Goal: Communication & Community: Answer question/provide support

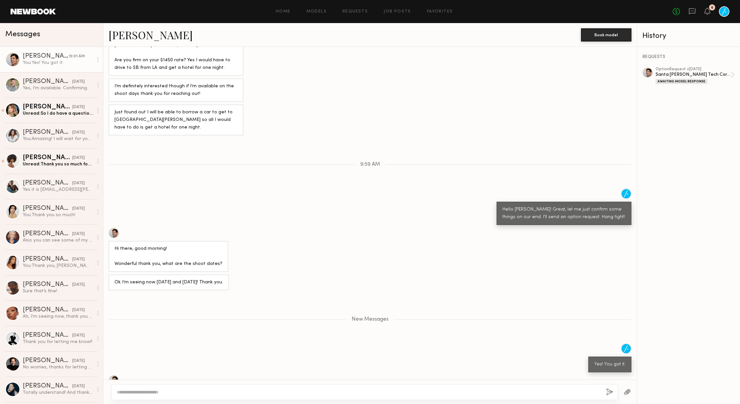
scroll to position [232, 0]
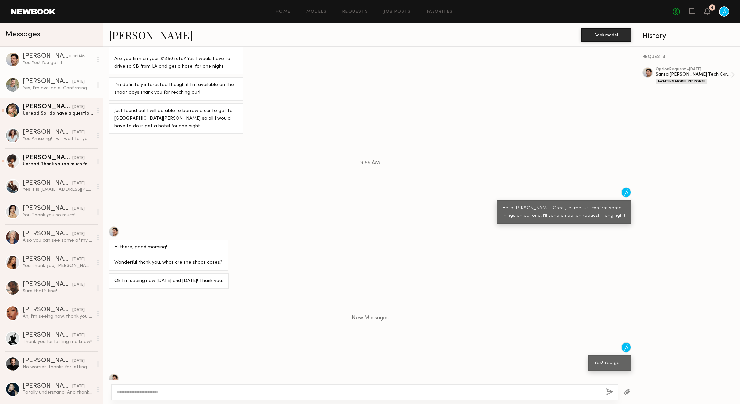
click at [44, 84] on div "Hartley h." at bounding box center [47, 81] width 49 height 7
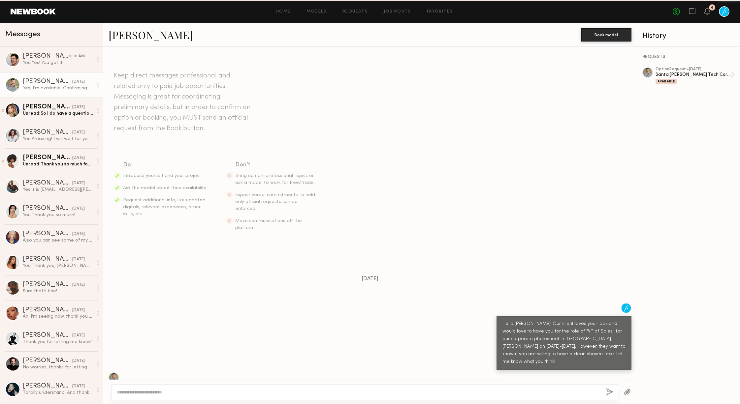
scroll to position [222, 0]
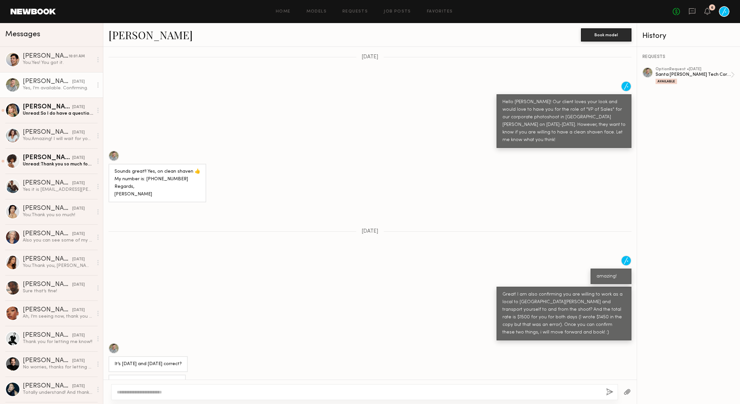
click at [292, 391] on textarea at bounding box center [359, 392] width 484 height 7
type textarea "**********"
click at [610, 392] on button "button" at bounding box center [609, 392] width 7 height 8
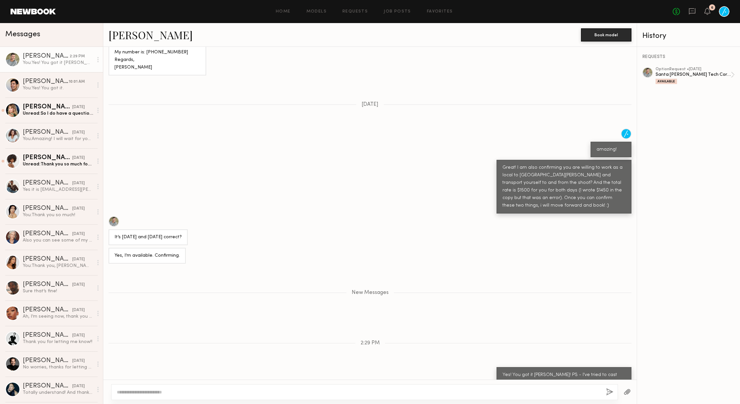
click at [568, 391] on textarea at bounding box center [359, 392] width 484 height 7
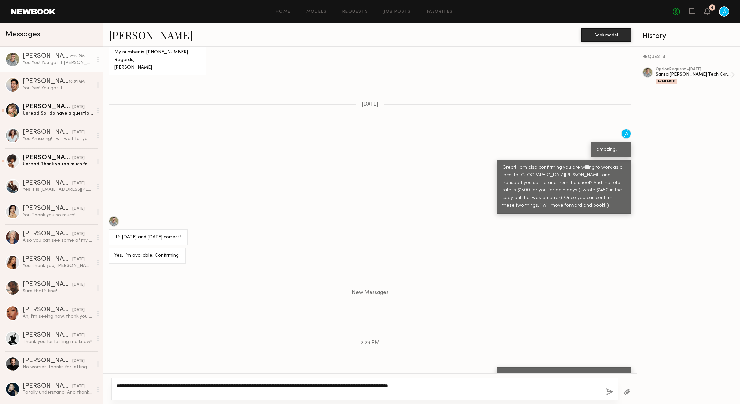
click at [226, 385] on textarea "**********" at bounding box center [359, 388] width 484 height 13
click at [242, 384] on textarea "**********" at bounding box center [359, 388] width 484 height 13
type textarea "**********"
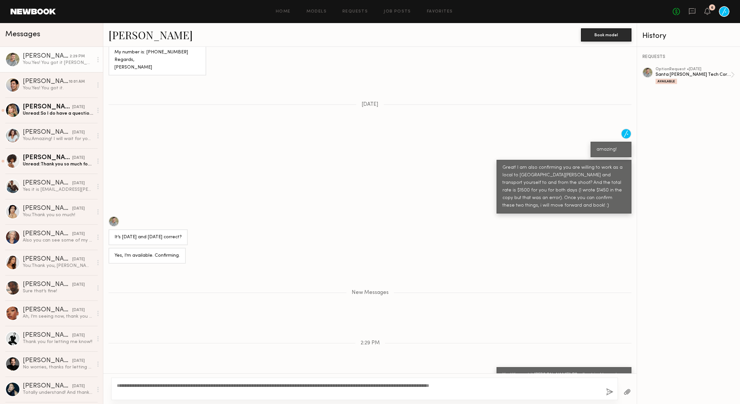
click at [608, 391] on button "button" at bounding box center [609, 392] width 7 height 8
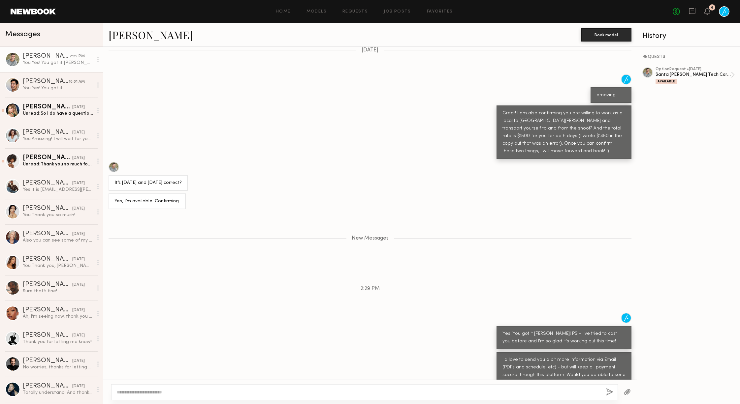
scroll to position [444, 0]
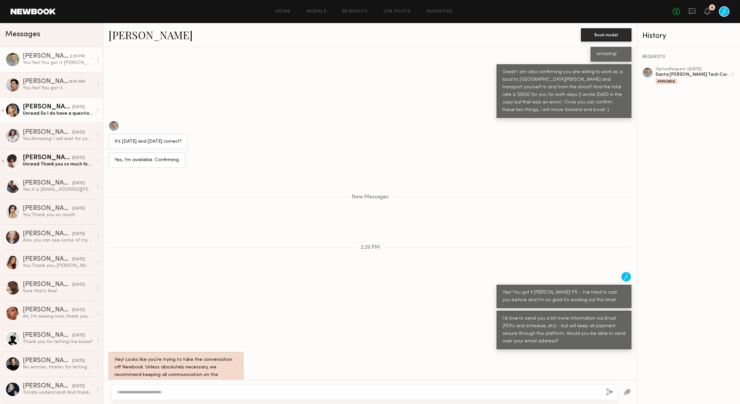
click at [55, 110] on div "Unread: So I do have a question and I’m not sure if you know. But I noticed the…" at bounding box center [58, 113] width 70 height 6
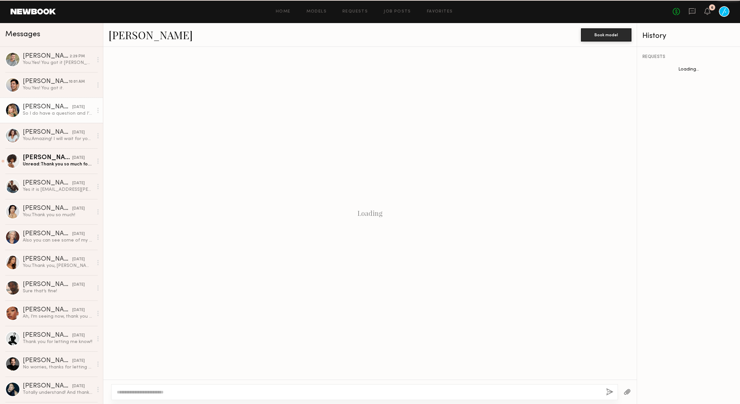
scroll to position [141, 0]
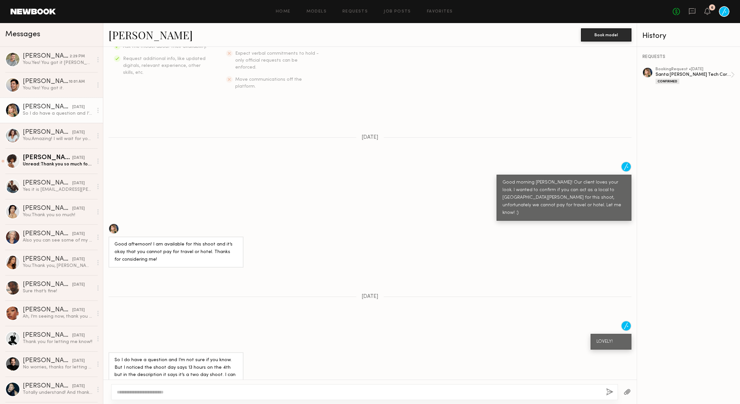
click at [280, 393] on textarea at bounding box center [359, 392] width 484 height 7
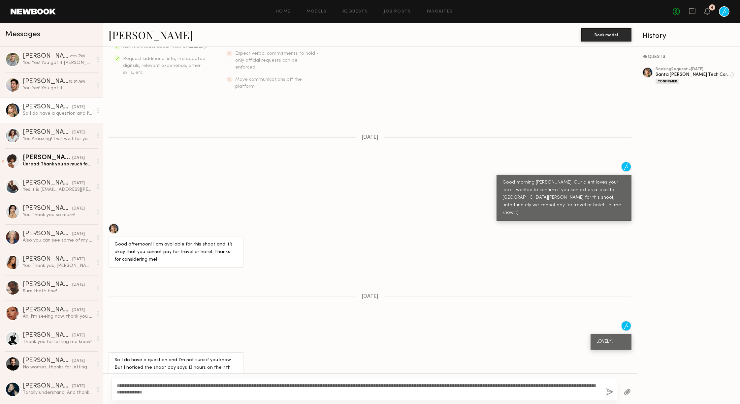
click at [219, 392] on textarea "**********" at bounding box center [359, 388] width 484 height 13
click at [421, 391] on textarea "**********" at bounding box center [359, 388] width 484 height 13
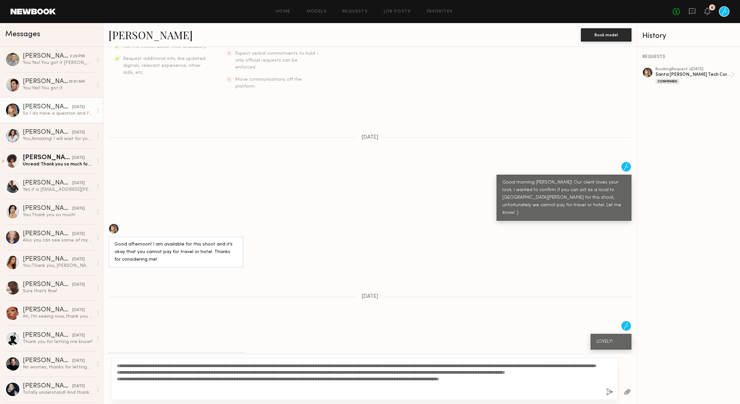
type textarea "**********"
click at [610, 393] on button "button" at bounding box center [609, 392] width 7 height 8
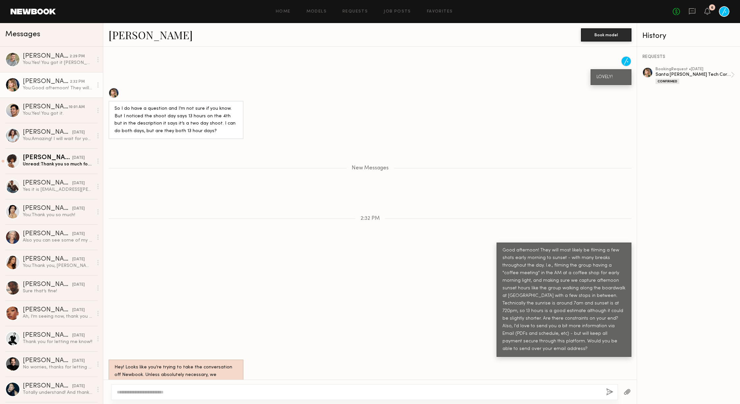
scroll to position [406, 0]
click at [60, 61] on div "You: Yes! You got it Hartley! PS - I've tried to cast you before and I'm so gla…" at bounding box center [58, 63] width 70 height 6
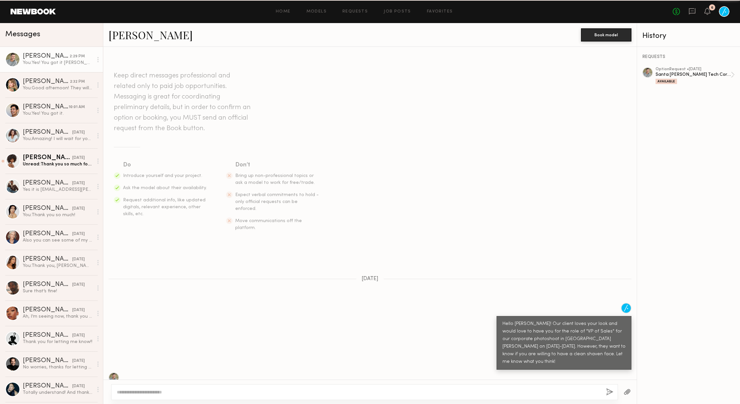
scroll to position [394, 0]
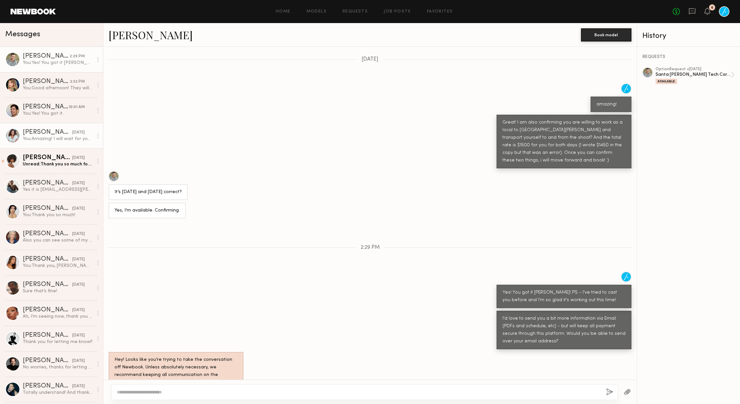
click at [55, 140] on div "You: Amazing! I will wait for you to confirm the request booking through this p…" at bounding box center [58, 139] width 70 height 6
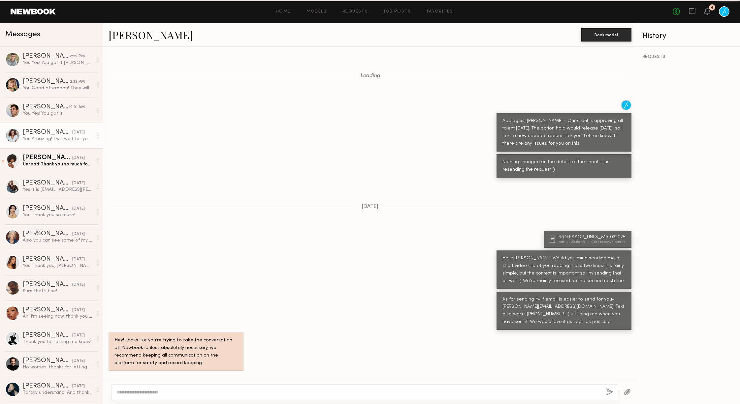
scroll to position [394, 0]
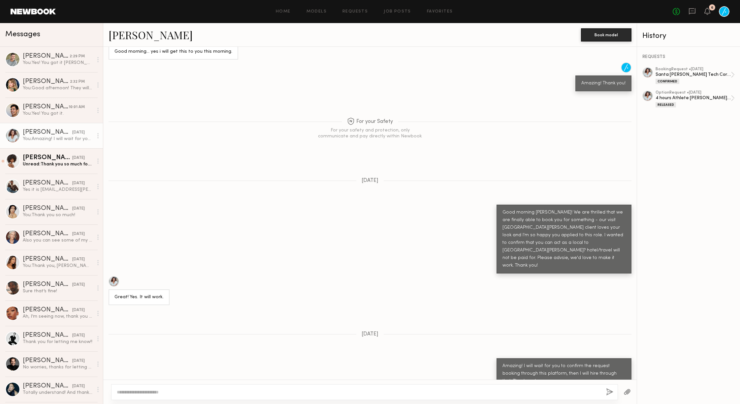
click at [318, 389] on textarea at bounding box center [359, 392] width 484 height 7
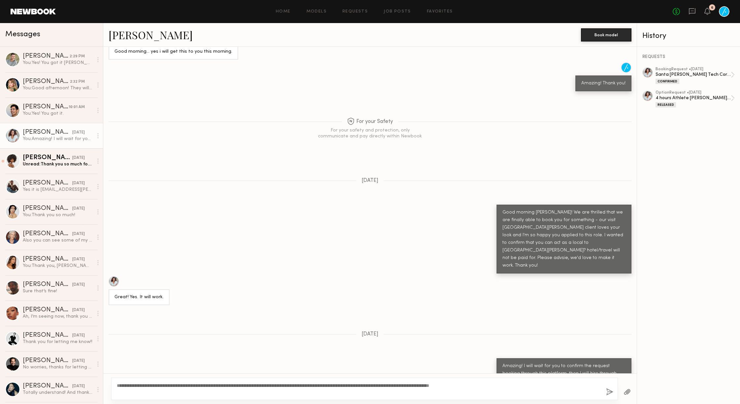
type textarea "**********"
click at [609, 390] on button "button" at bounding box center [609, 392] width 7 height 8
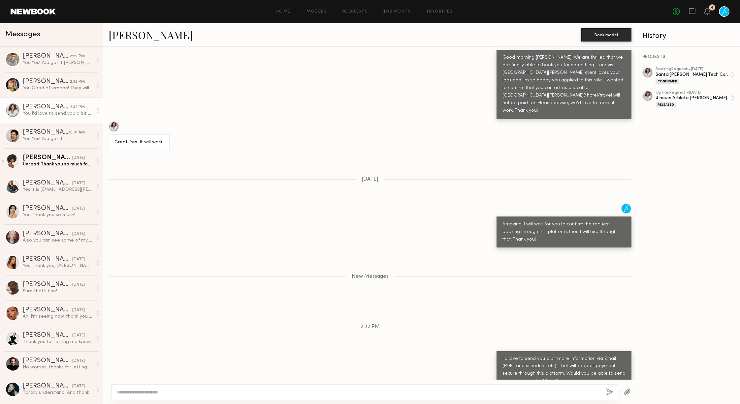
scroll to position [590, 0]
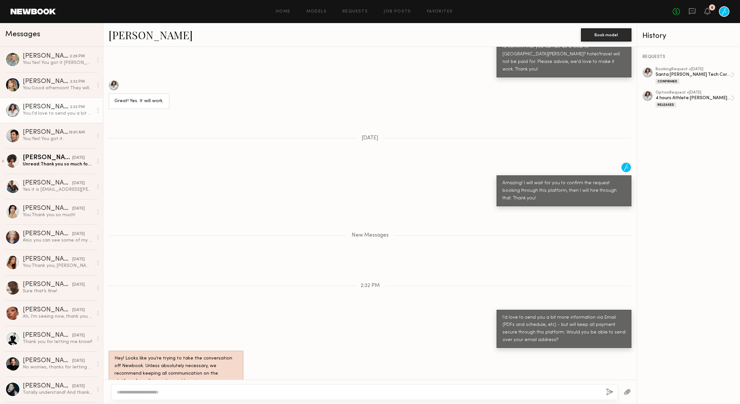
click at [24, 10] on link at bounding box center [33, 12] width 45 height 6
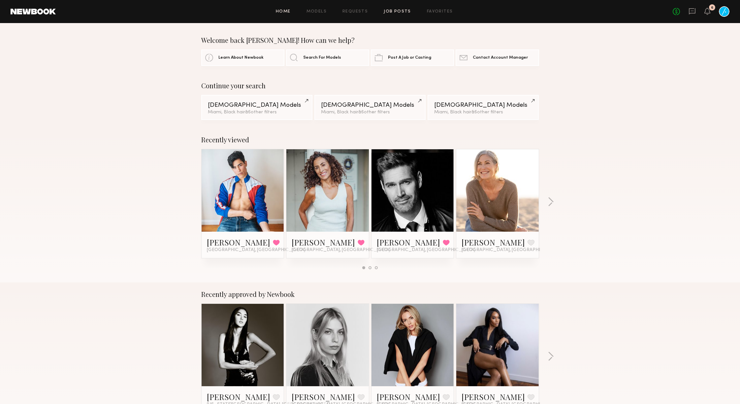
click at [407, 11] on link "Job Posts" at bounding box center [396, 12] width 27 height 4
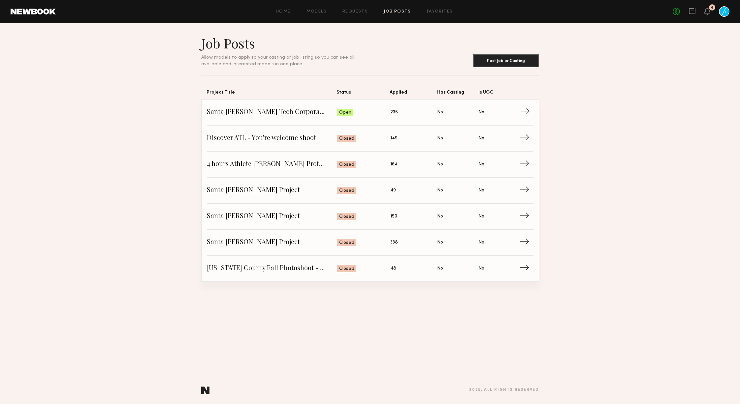
click at [313, 113] on span "Santa Barbara Tech Corporate Group - SBA-250709" at bounding box center [272, 112] width 131 height 10
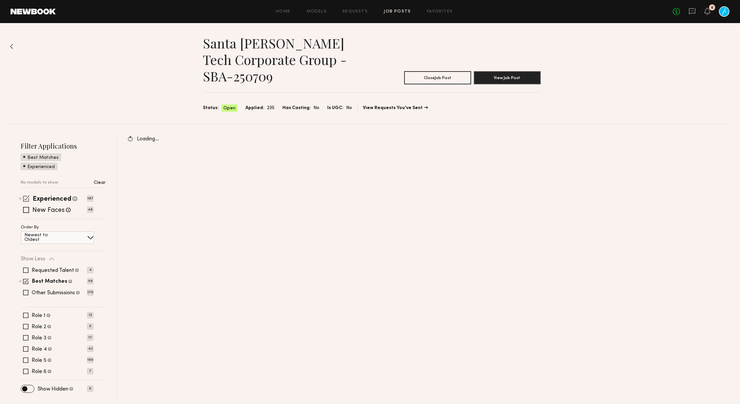
click at [26, 198] on span at bounding box center [26, 199] width 6 height 6
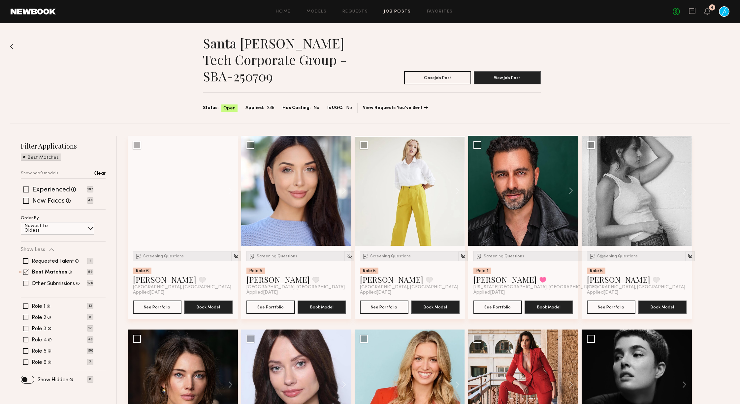
click at [23, 272] on span at bounding box center [26, 272] width 6 height 6
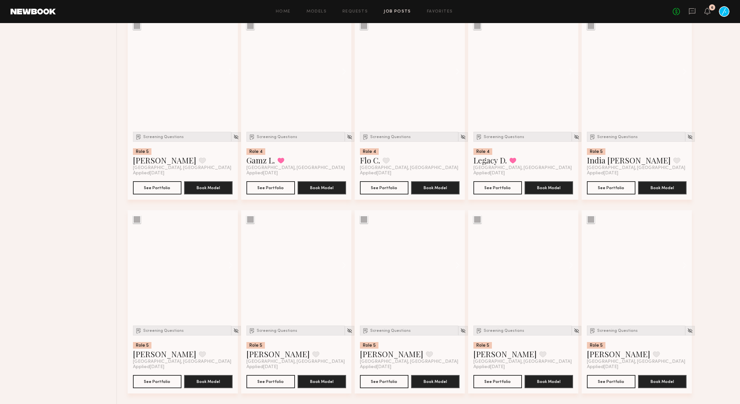
scroll to position [3976, 0]
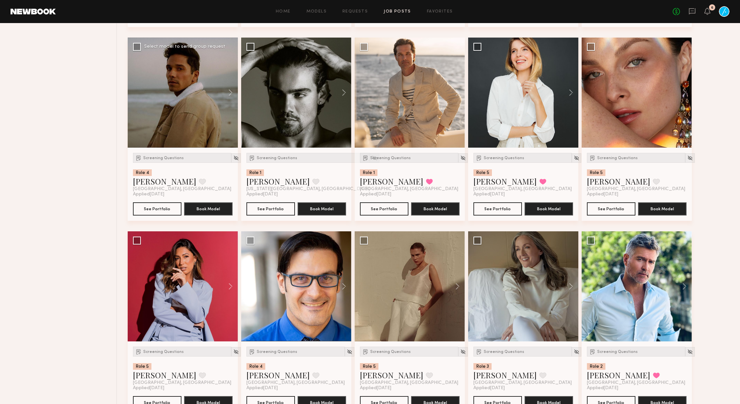
click at [201, 113] on div at bounding box center [183, 93] width 110 height 110
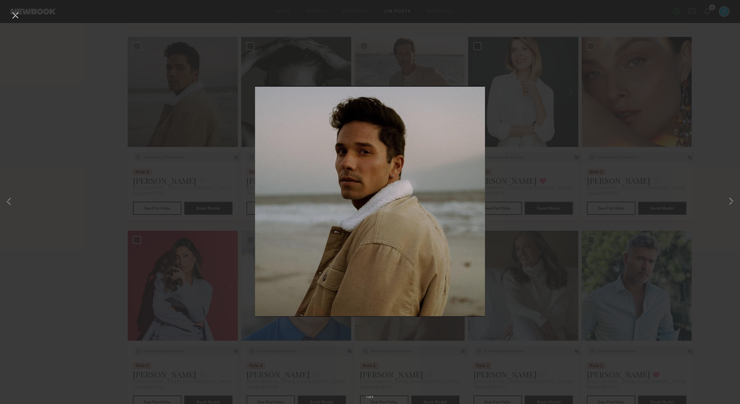
click at [14, 15] on button at bounding box center [15, 16] width 11 height 12
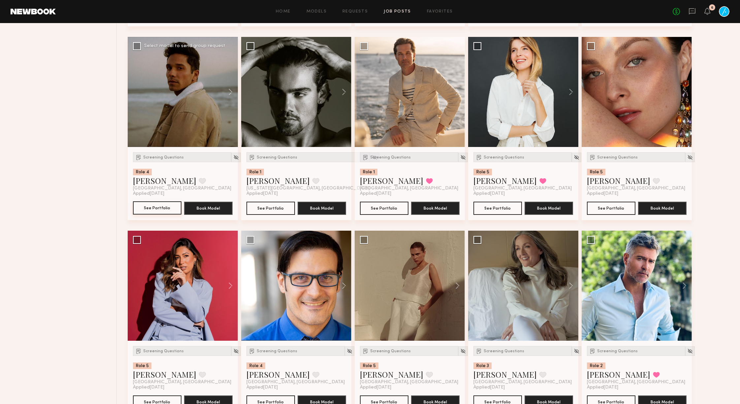
click at [155, 215] on button "See Portfolio" at bounding box center [157, 207] width 48 height 13
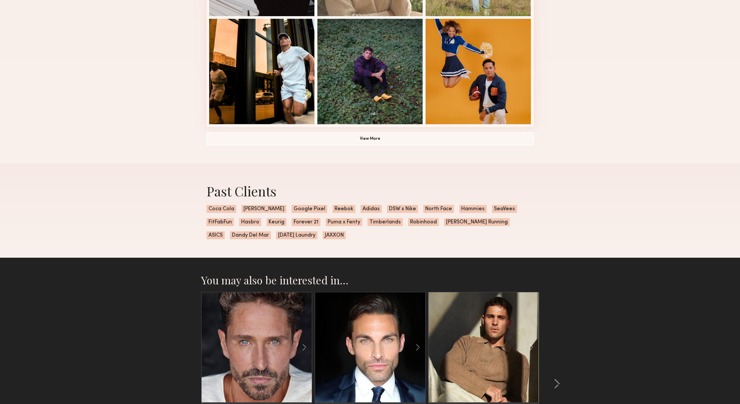
scroll to position [454, 0]
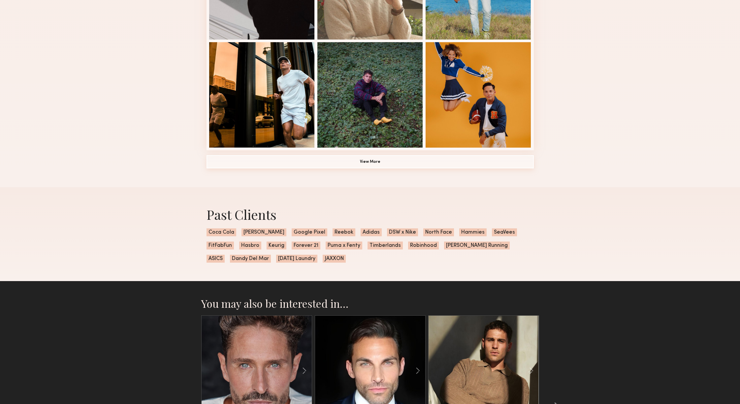
click at [366, 160] on button "View More" at bounding box center [369, 161] width 327 height 13
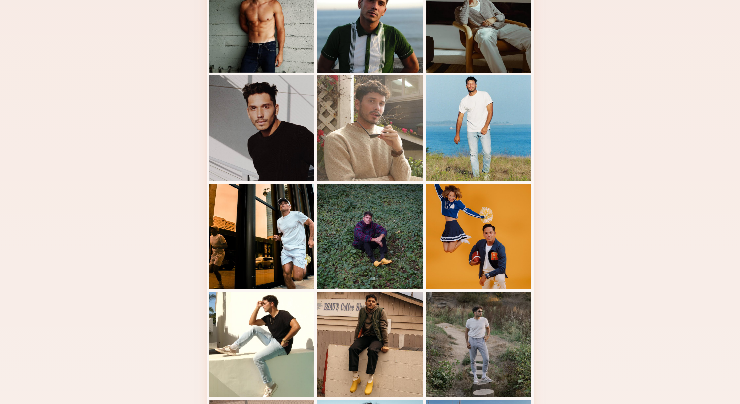
scroll to position [0, 0]
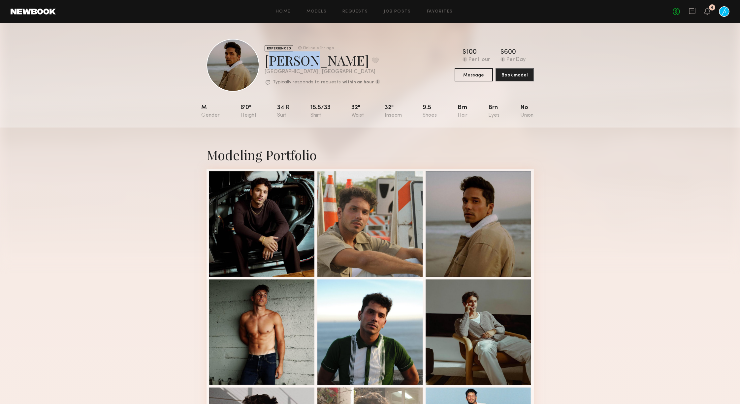
drag, startPoint x: 306, startPoint y: 60, endPoint x: 265, endPoint y: 59, distance: 40.9
click at [265, 59] on div "[PERSON_NAME] Favorite" at bounding box center [321, 59] width 115 height 17
